Goal: Task Accomplishment & Management: Manage account settings

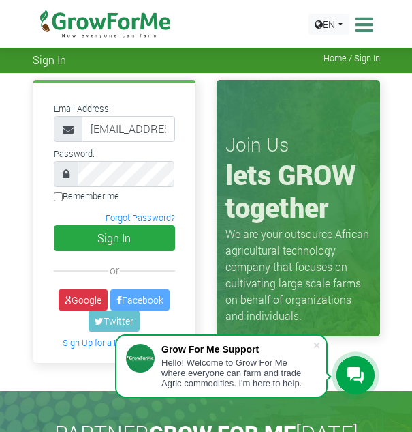
drag, startPoint x: 93, startPoint y: 118, endPoint x: 105, endPoint y: 136, distance: 21.6
click at [105, 136] on input "[EMAIL_ADDRESS][DOMAIN_NAME]" at bounding box center [128, 129] width 93 height 26
type input "[EMAIL_ADDRESS][DOMAIN_NAME]"
click at [54, 225] on button "Sign In" at bounding box center [114, 238] width 121 height 26
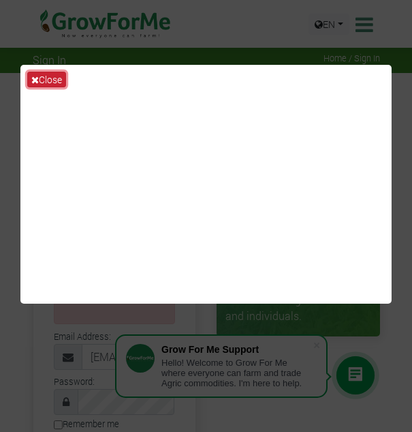
click at [37, 72] on button "Close" at bounding box center [46, 80] width 39 height 16
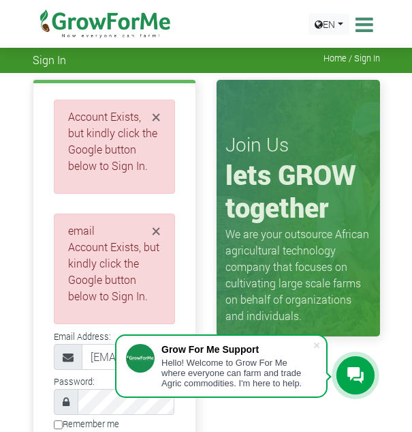
click at [153, 283] on li "Account Exists, but kindly click the Google button below to Sign In." at bounding box center [114, 271] width 93 height 65
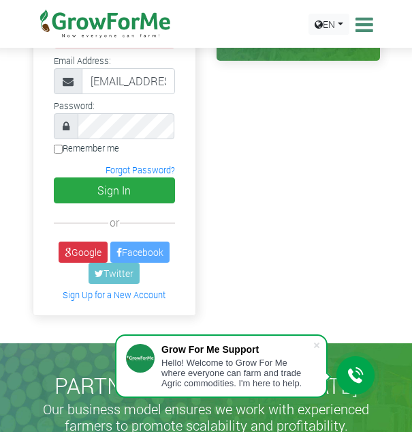
scroll to position [277, 0]
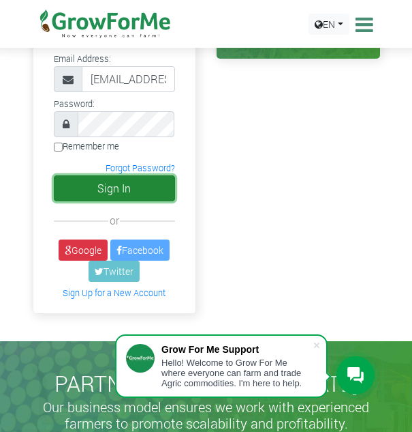
click at [132, 185] on button "Sign In" at bounding box center [114, 188] width 121 height 26
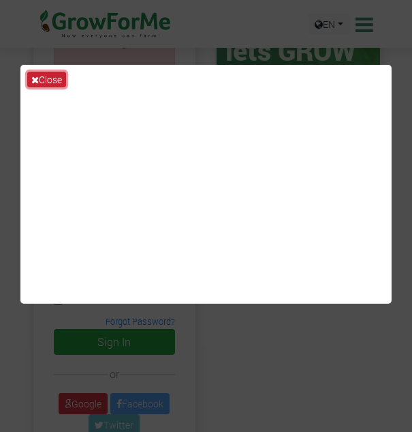
click at [41, 80] on button "Close" at bounding box center [46, 80] width 39 height 16
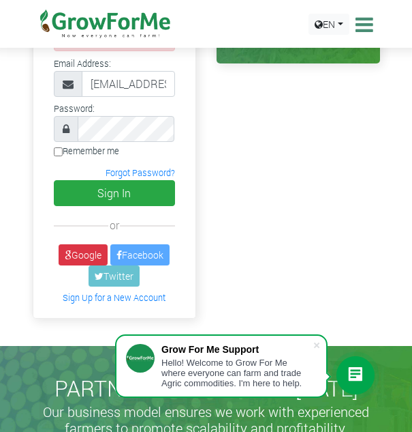
scroll to position [367, 0]
